Goal: Navigation & Orientation: Find specific page/section

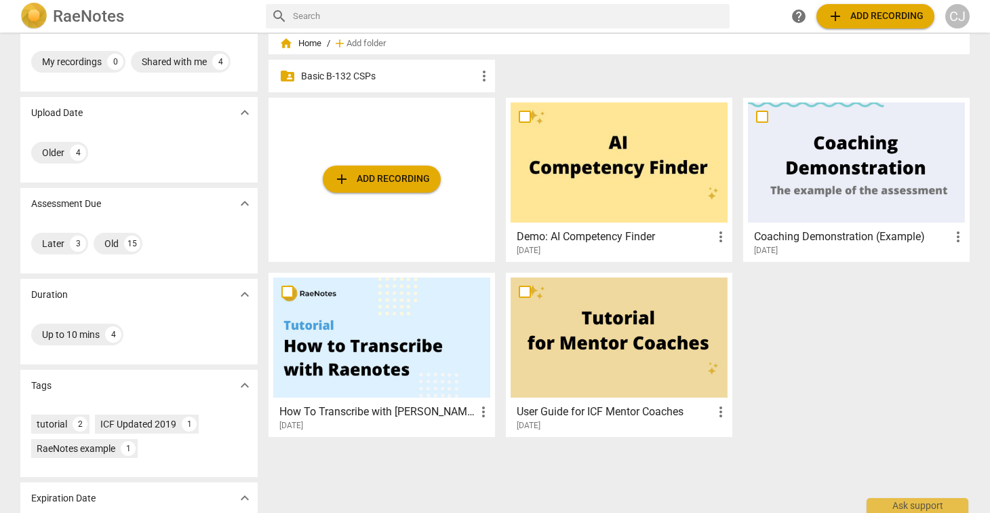
scroll to position [98, 0]
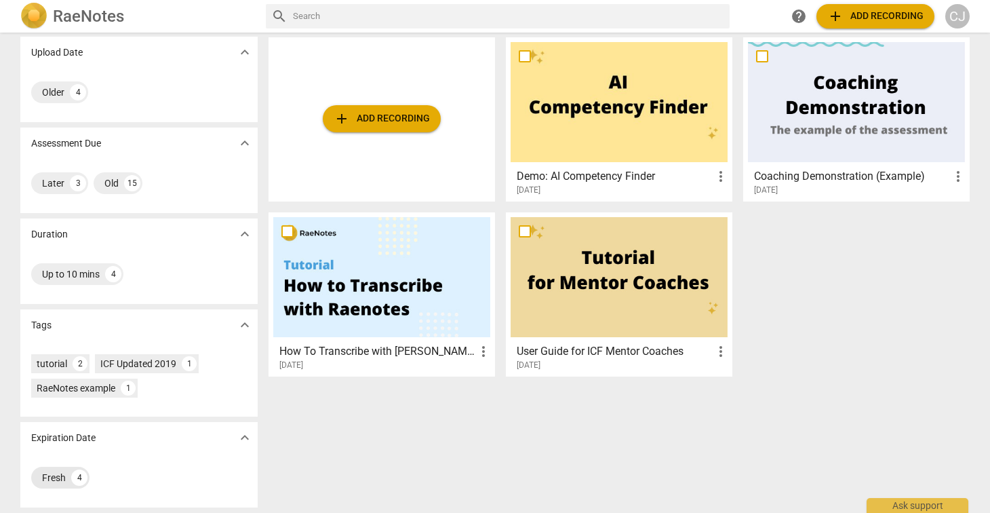
click at [54, 474] on div "Fresh" at bounding box center [54, 478] width 24 height 14
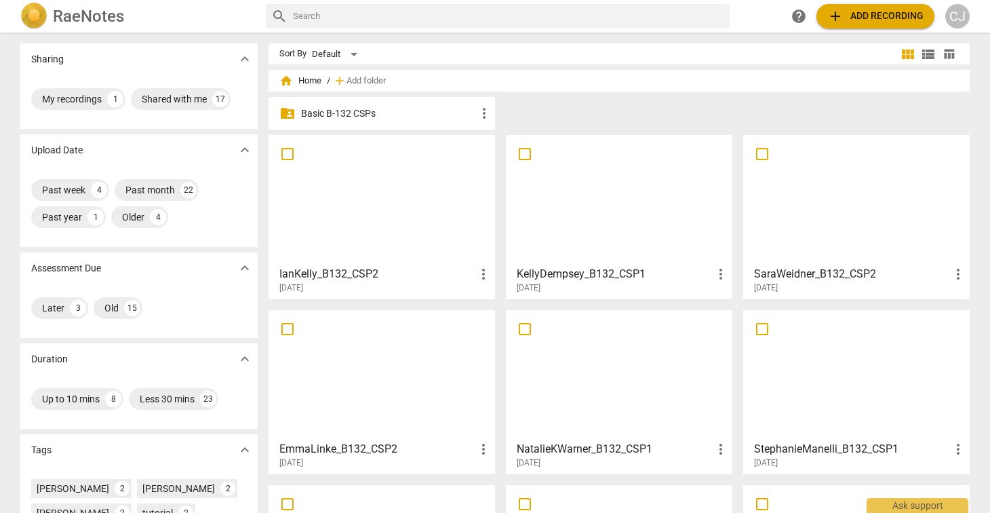
click at [836, 243] on div at bounding box center [856, 200] width 217 height 120
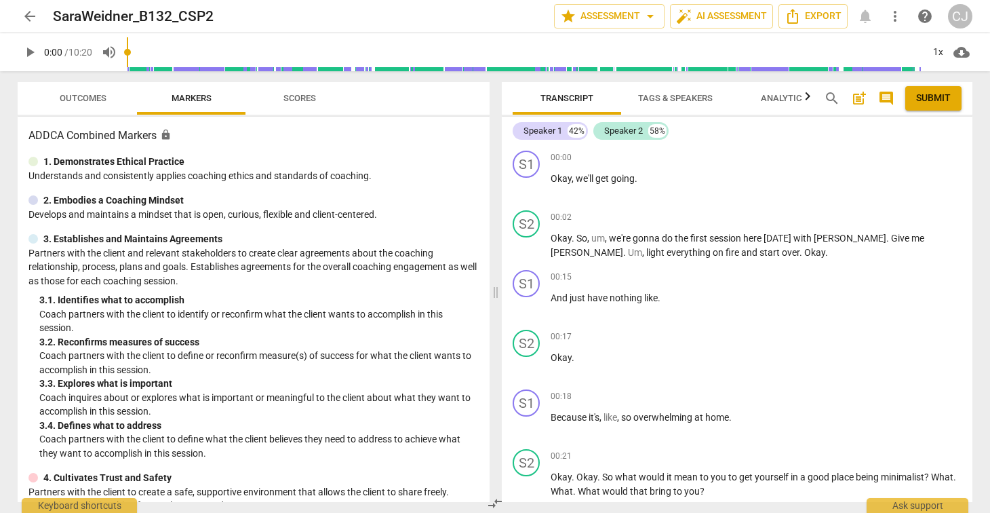
click at [30, 16] on span "arrow_back" at bounding box center [30, 16] width 16 height 16
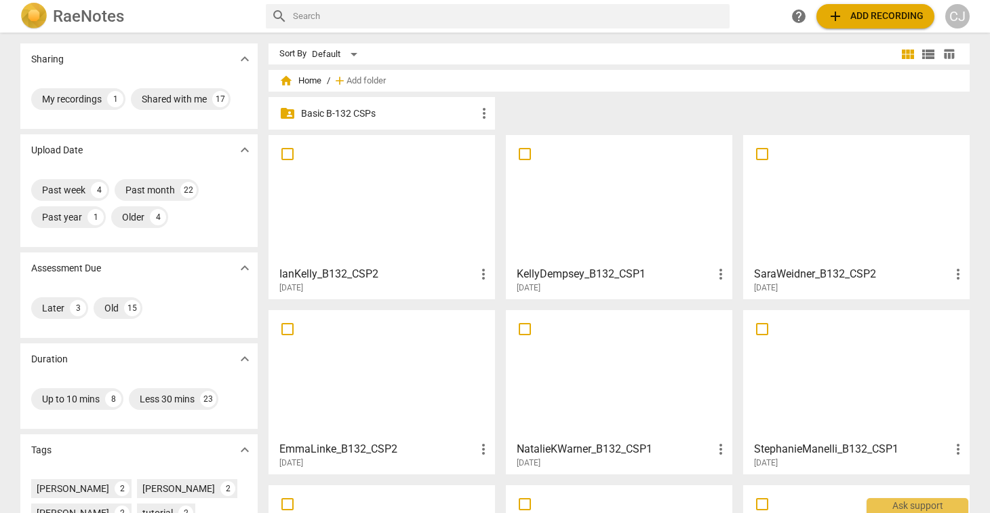
click at [594, 231] on div at bounding box center [619, 200] width 217 height 120
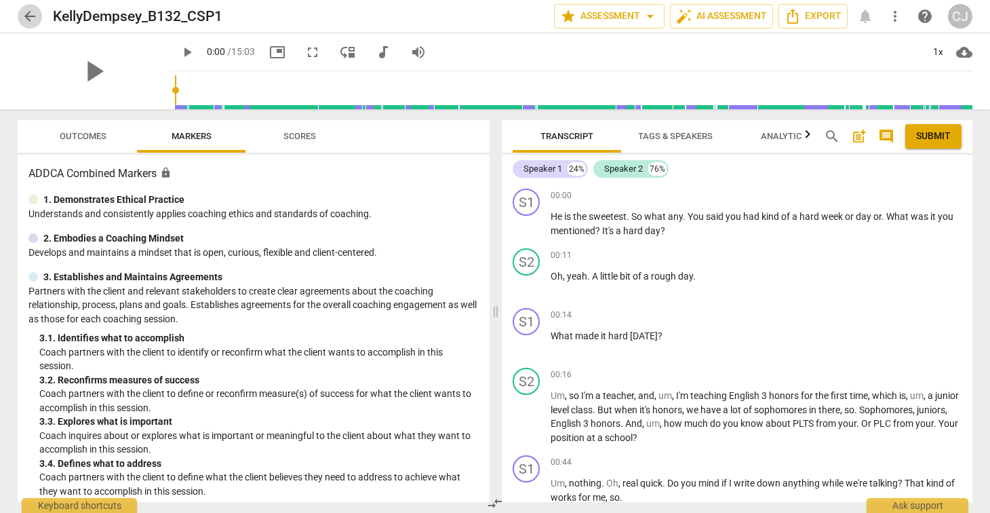
click at [28, 18] on span "arrow_back" at bounding box center [30, 16] width 16 height 16
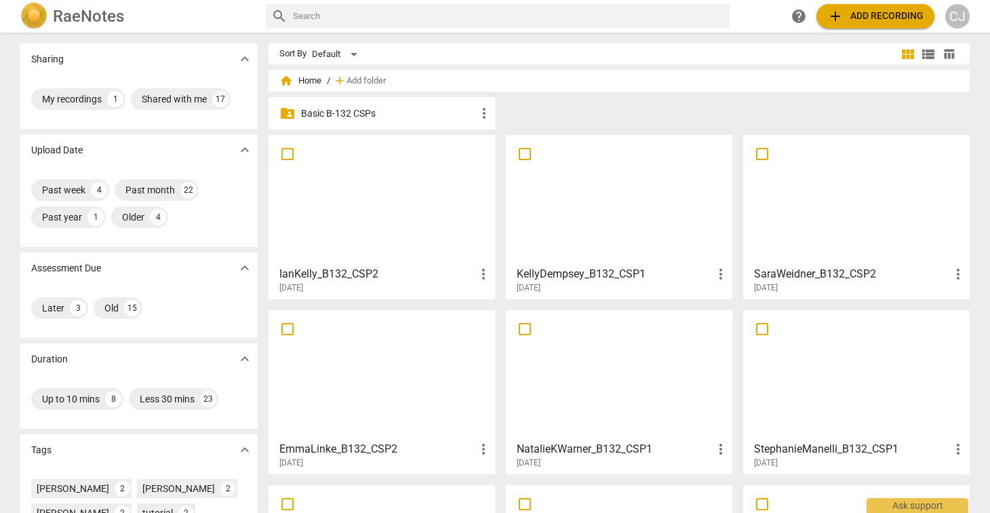
click at [317, 233] on div at bounding box center [381, 200] width 217 height 120
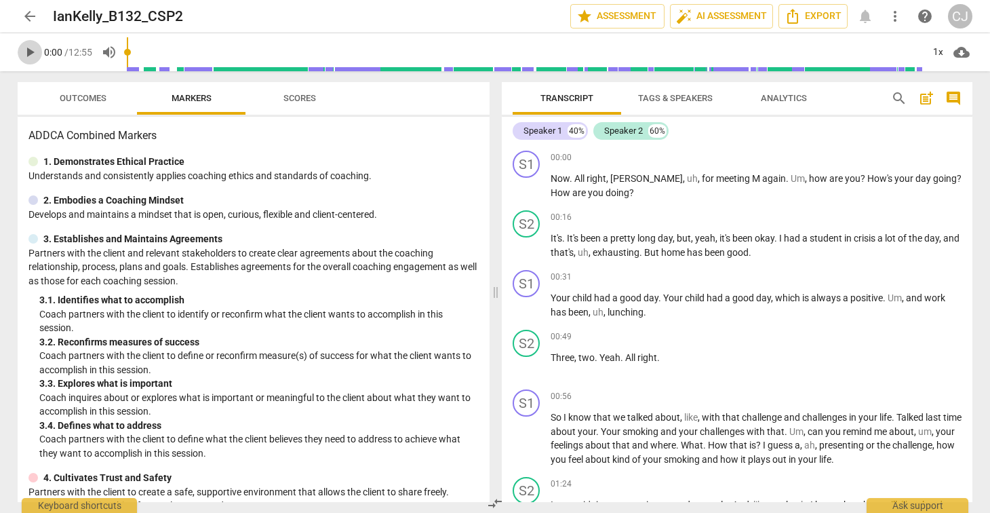
click at [33, 55] on span "play_arrow" at bounding box center [30, 52] width 16 height 16
click at [30, 55] on span "pause" at bounding box center [30, 52] width 16 height 16
type input "63"
click at [32, 14] on span "arrow_back" at bounding box center [30, 16] width 16 height 16
